Goal: Task Accomplishment & Management: Complete application form

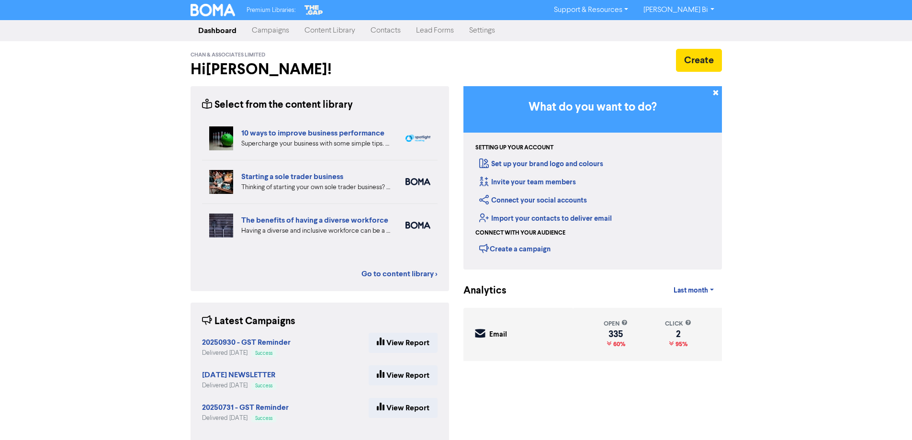
click at [383, 36] on link "Contacts" at bounding box center [385, 30] width 45 height 19
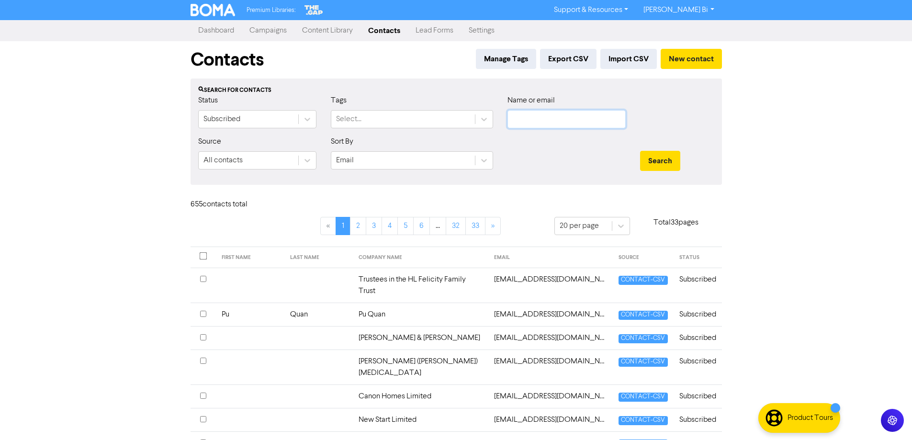
click at [542, 122] on input "text" at bounding box center [567, 119] width 118 height 18
paste input "Chenyang ([PERSON_NAME]) [PERSON_NAME]"
click at [668, 166] on button "Search" at bounding box center [660, 161] width 40 height 20
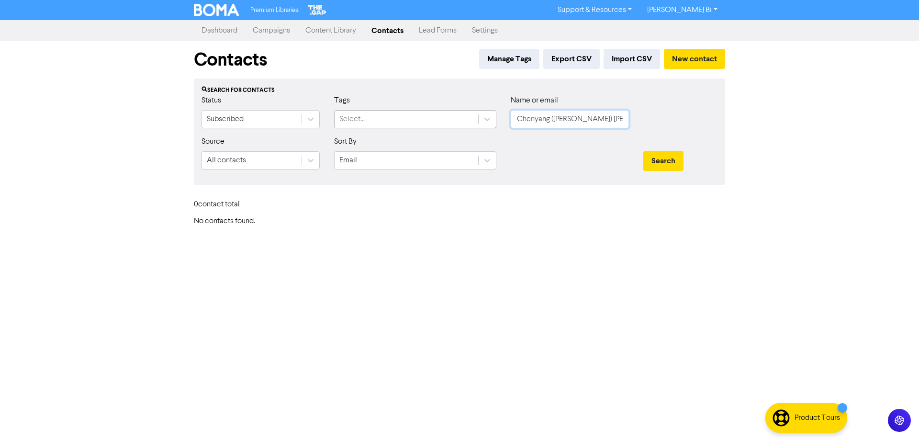
drag, startPoint x: 607, startPoint y: 121, endPoint x: 394, endPoint y: 120, distance: 212.6
click at [394, 120] on div "Status Subscribed Tags Select... Name or email [PERSON_NAME] ([PERSON_NAME]) [P…" at bounding box center [459, 115] width 531 height 41
paste input "[EMAIL_ADDRESS][DOMAIN_NAME]"
type input "[EMAIL_ADDRESS][DOMAIN_NAME]"
click at [658, 164] on button "Search" at bounding box center [664, 161] width 40 height 20
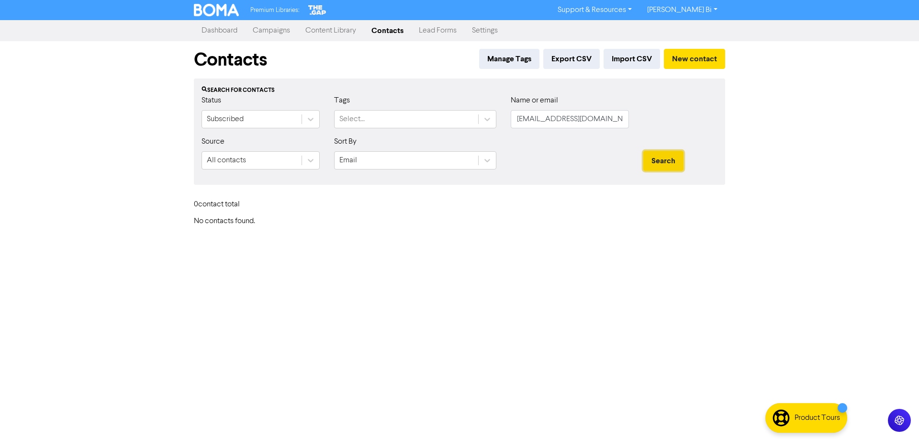
click at [659, 163] on button "Search" at bounding box center [664, 161] width 40 height 20
click at [682, 57] on button "New contact" at bounding box center [694, 59] width 61 height 20
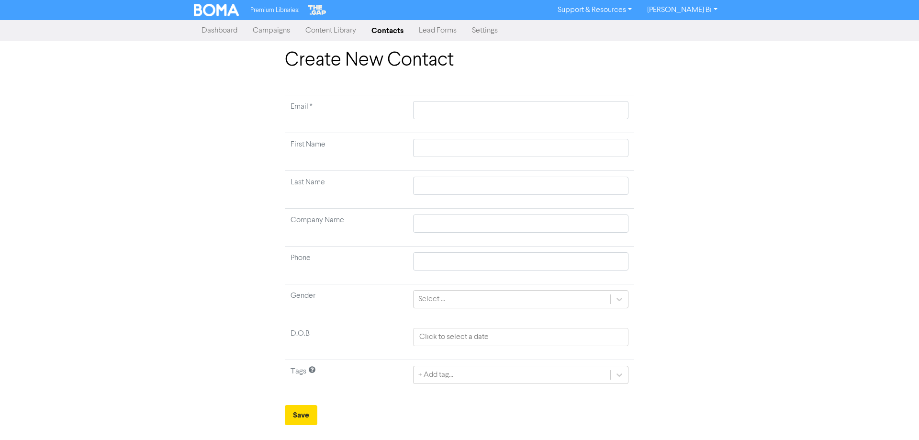
click at [470, 101] on td at bounding box center [520, 114] width 227 height 38
click at [463, 108] on input "text" at bounding box center [520, 110] width 215 height 18
paste input "[EMAIL_ADDRESS][DOMAIN_NAME]"
type input "[EMAIL_ADDRESS][DOMAIN_NAME]"
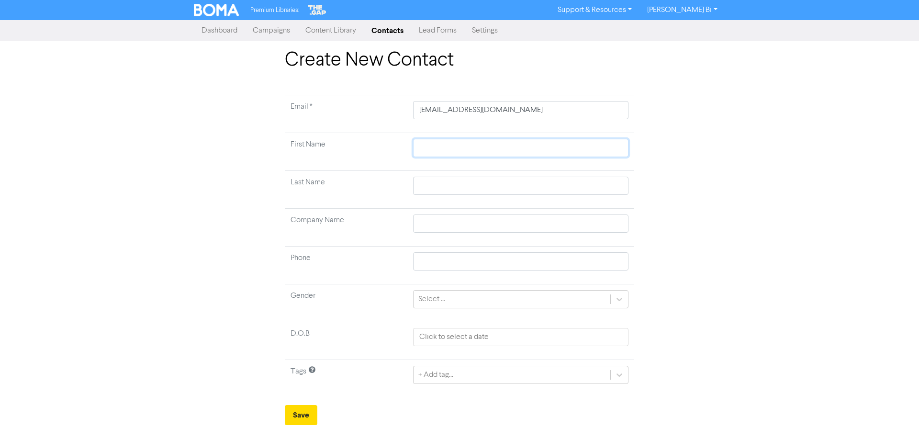
click at [439, 145] on input "text" at bounding box center [520, 148] width 215 height 18
paste input "Chenyang ([PERSON_NAME]) [PERSON_NAME]"
type input "Chenyang ([PERSON_NAME]) [PERSON_NAME]"
click at [490, 149] on input "Chenyang ([PERSON_NAME]) [PERSON_NAME]" at bounding box center [520, 148] width 215 height 18
click at [491, 149] on input "Chenyang ([PERSON_NAME]) [PERSON_NAME]" at bounding box center [520, 148] width 215 height 18
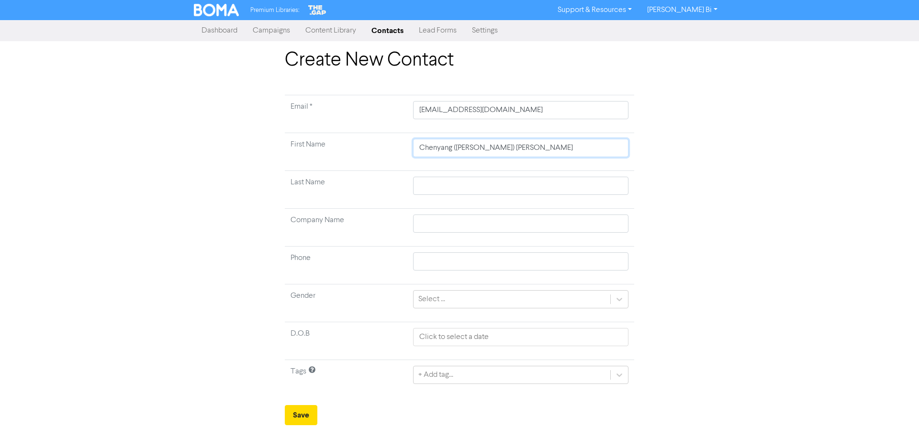
type input "Chenyang (Winnie)"
click at [430, 179] on input "text" at bounding box center [520, 186] width 215 height 18
paste input "[PERSON_NAME]"
type input "[PERSON_NAME]"
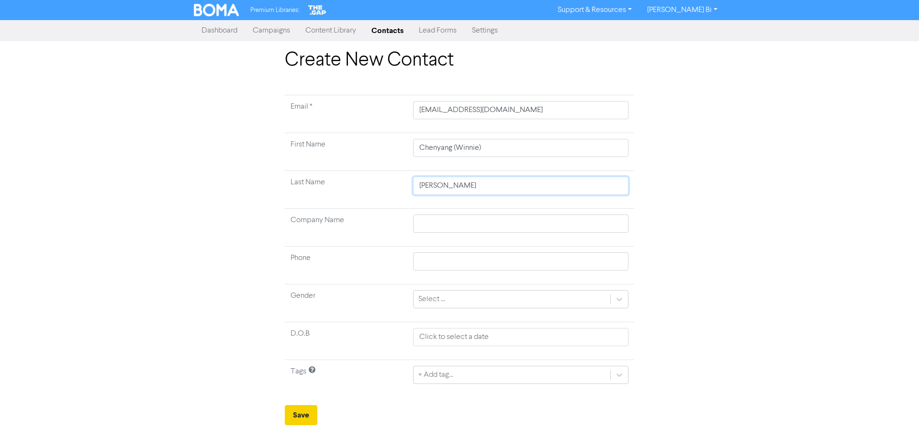
type input "[PERSON_NAME]"
click at [306, 410] on button "Save" at bounding box center [301, 415] width 33 height 20
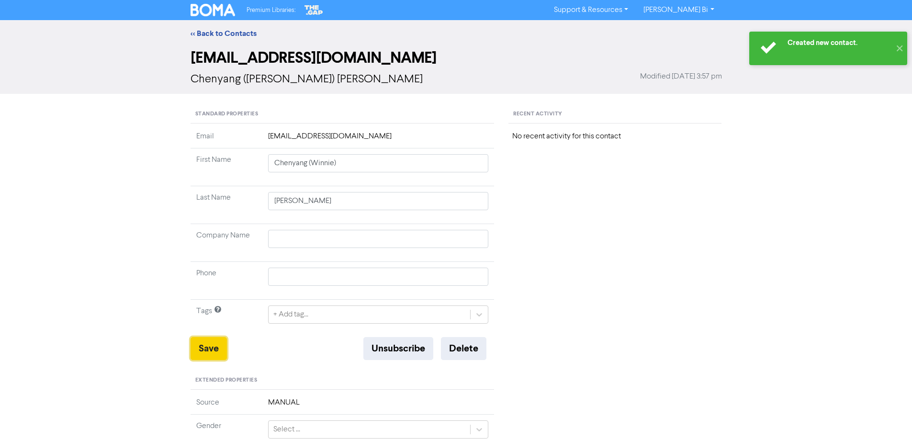
click at [211, 340] on button "Save" at bounding box center [209, 348] width 36 height 23
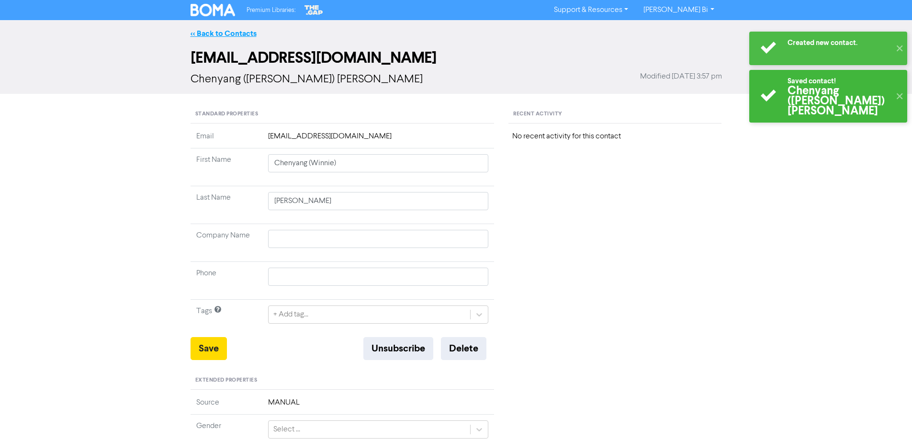
click at [223, 33] on link "<< Back to Contacts" at bounding box center [224, 34] width 66 height 10
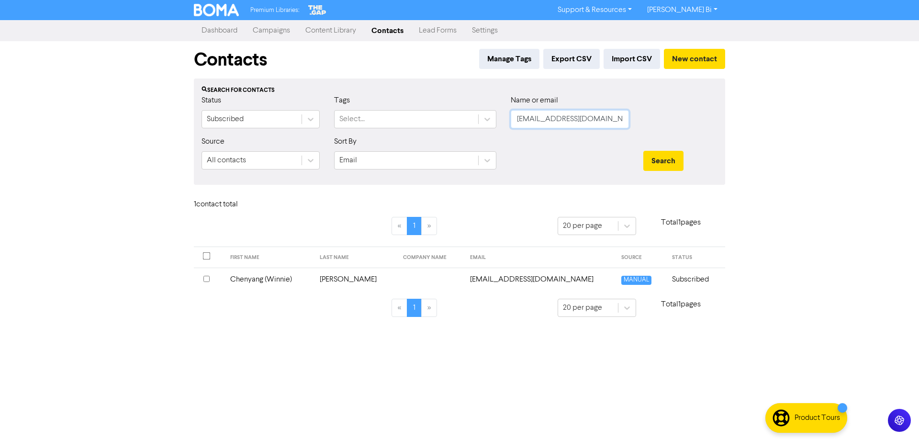
drag, startPoint x: 477, startPoint y: 124, endPoint x: 209, endPoint y: 101, distance: 269.2
click at [209, 103] on div "Status Subscribed Tags Select... Name or email [EMAIL_ADDRESS][DOMAIN_NAME]" at bounding box center [459, 115] width 531 height 41
click at [644, 151] on button "Search" at bounding box center [664, 161] width 40 height 20
